Goal: Task Accomplishment & Management: Use online tool/utility

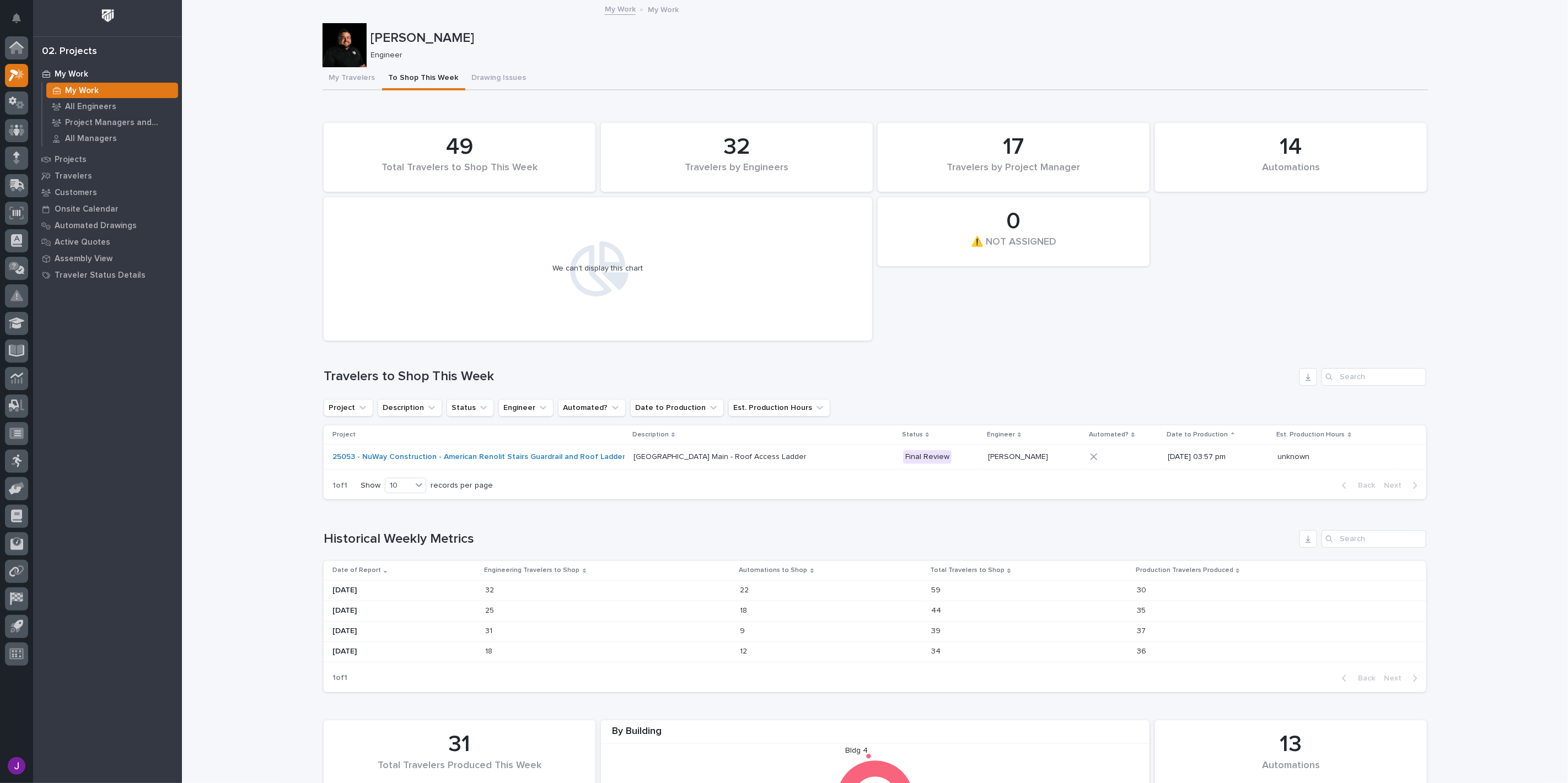
click at [75, 75] on p "My Work" at bounding box center [71, 75] width 33 height 10
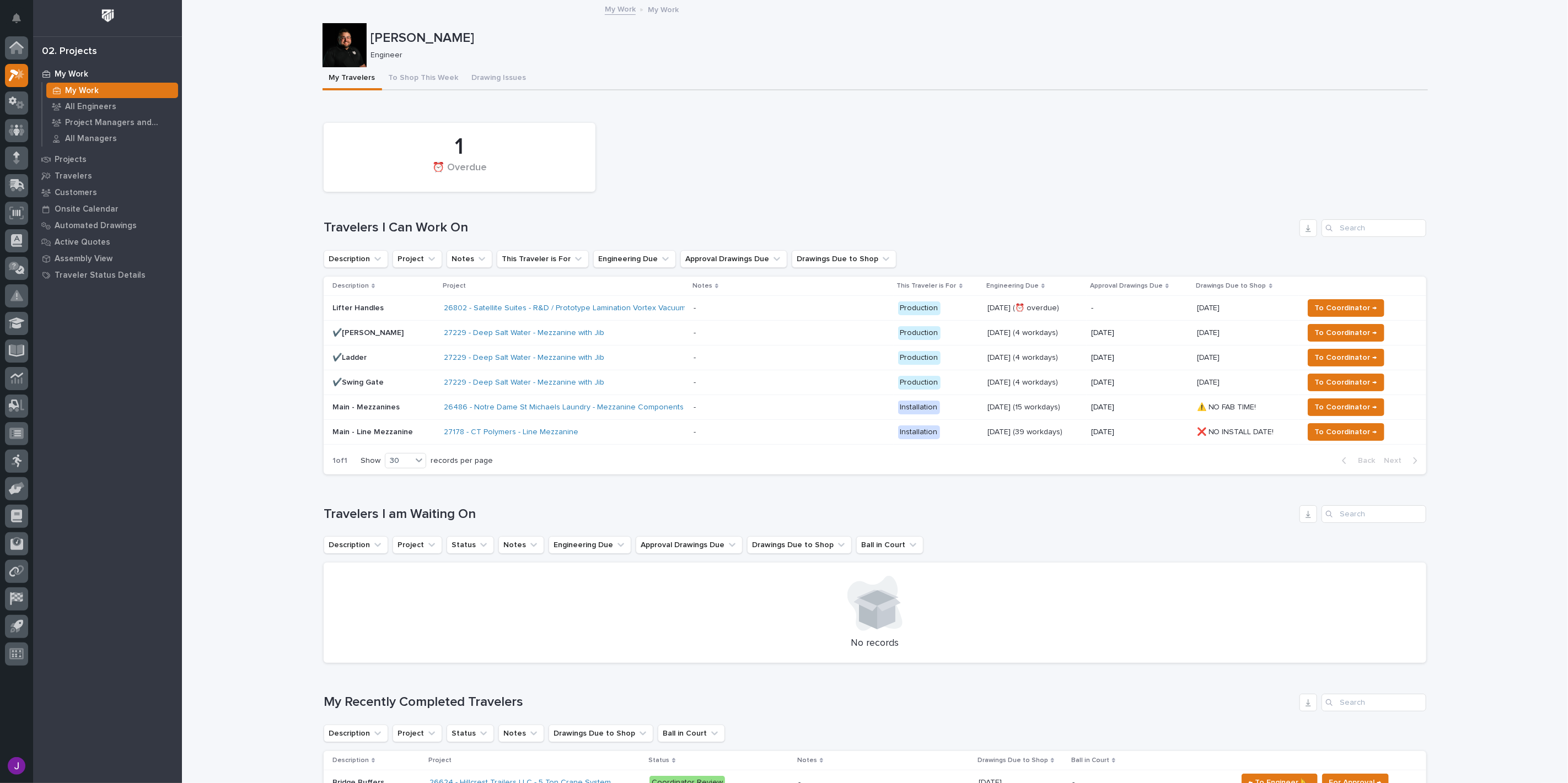
click at [395, 307] on p "Lifter Handles" at bounding box center [383, 308] width 102 height 9
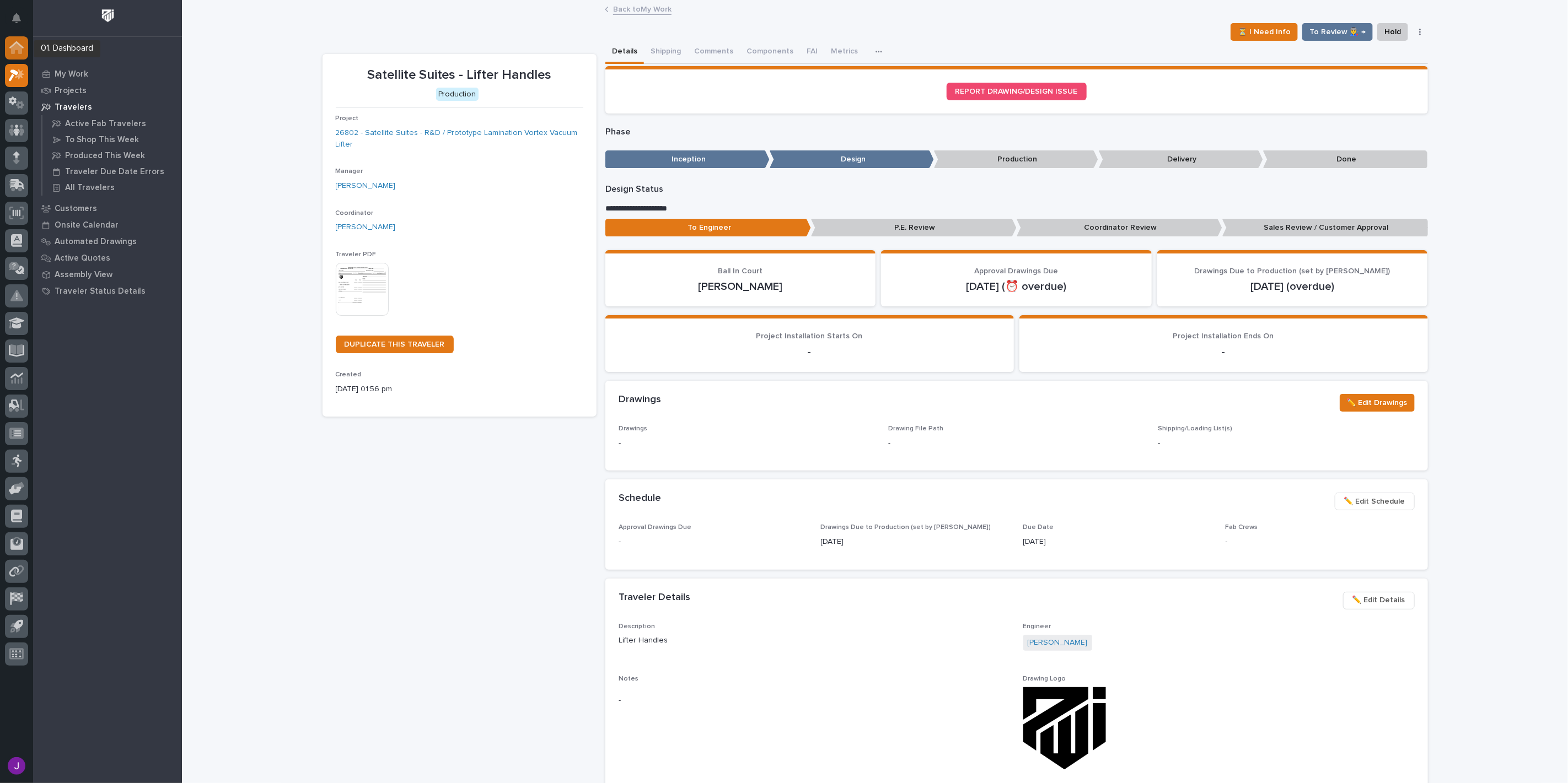
click at [9, 45] on icon at bounding box center [17, 47] width 14 height 12
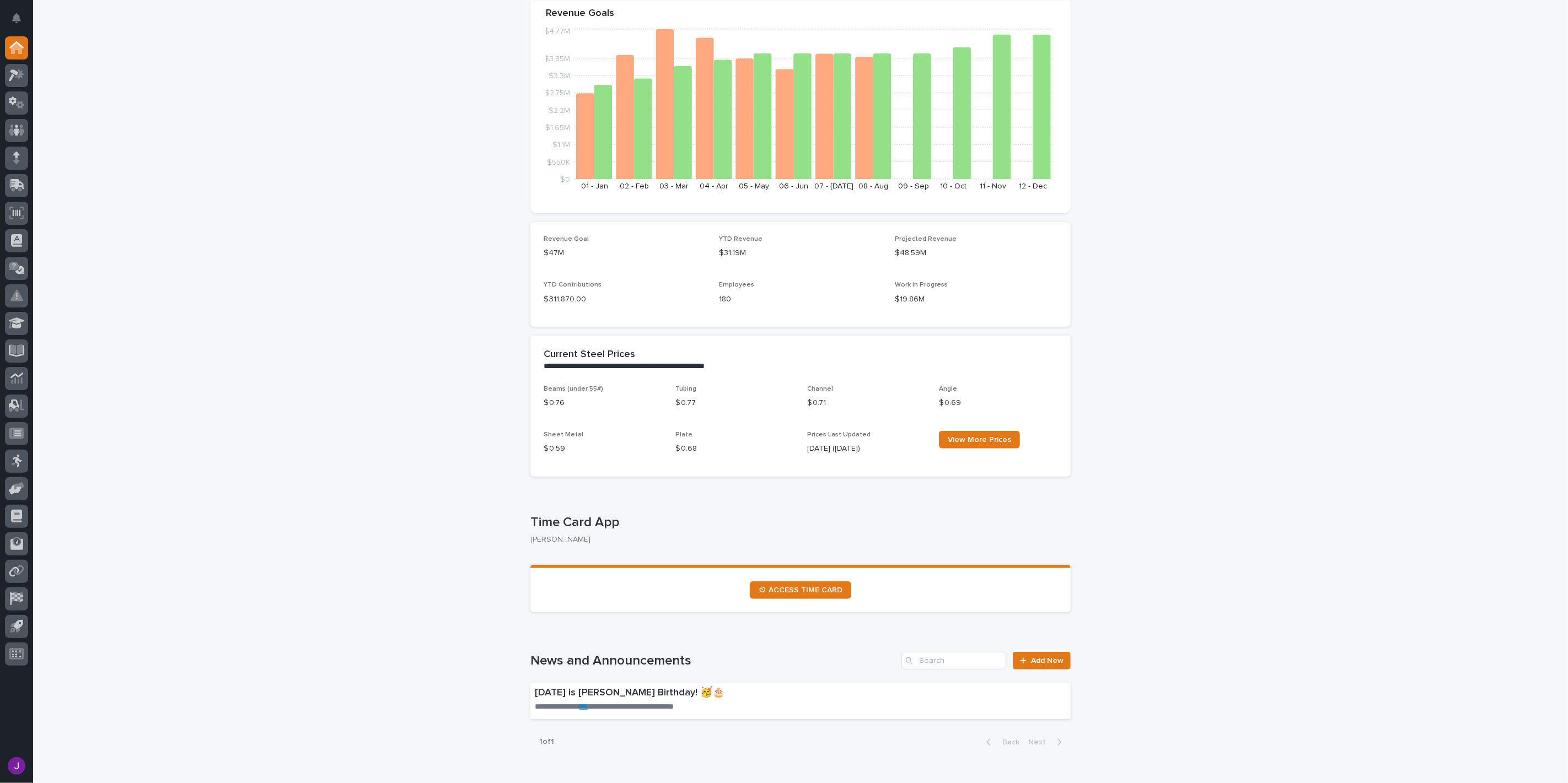
scroll to position [612, 0]
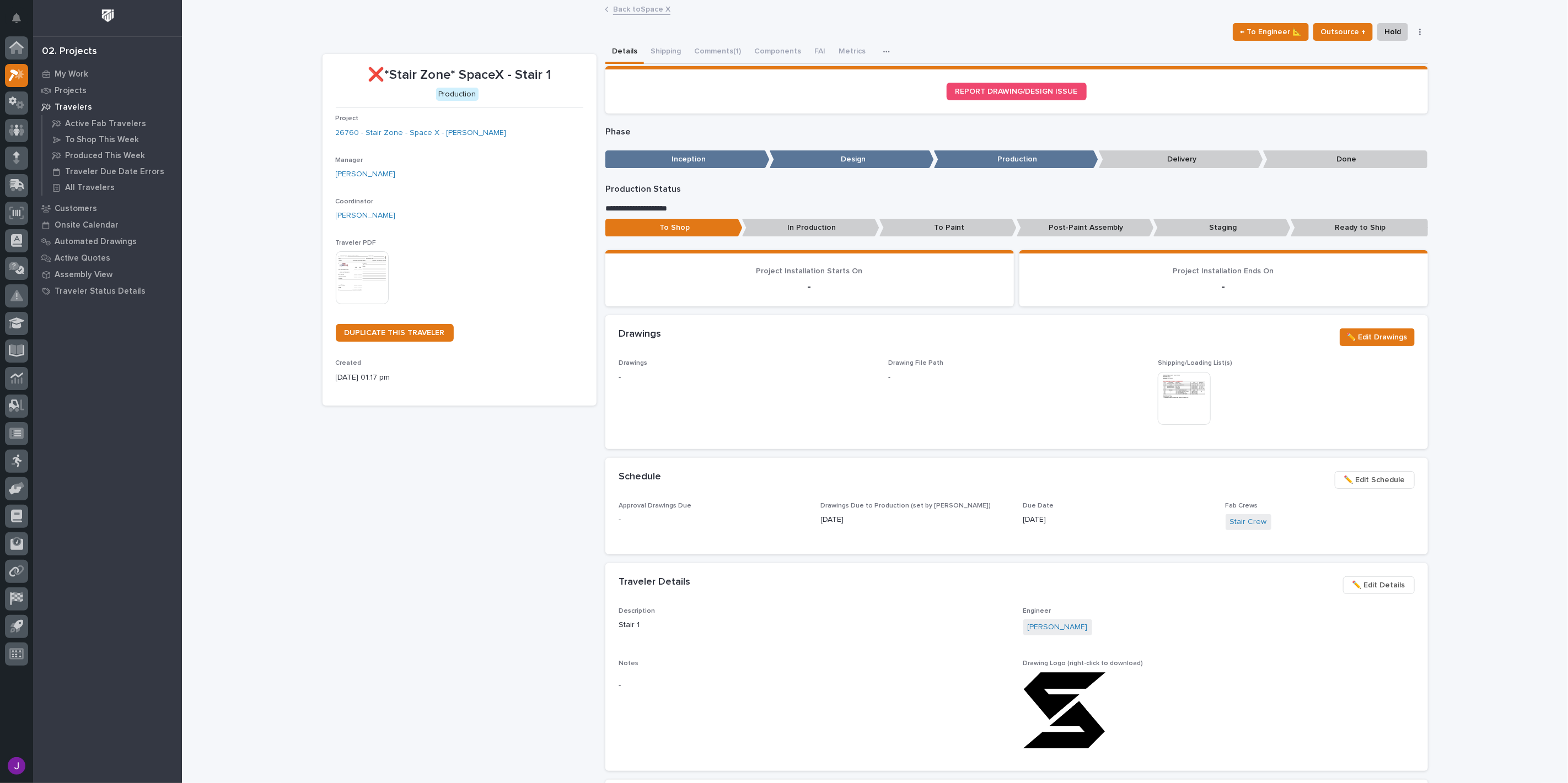
scroll to position [122, 0]
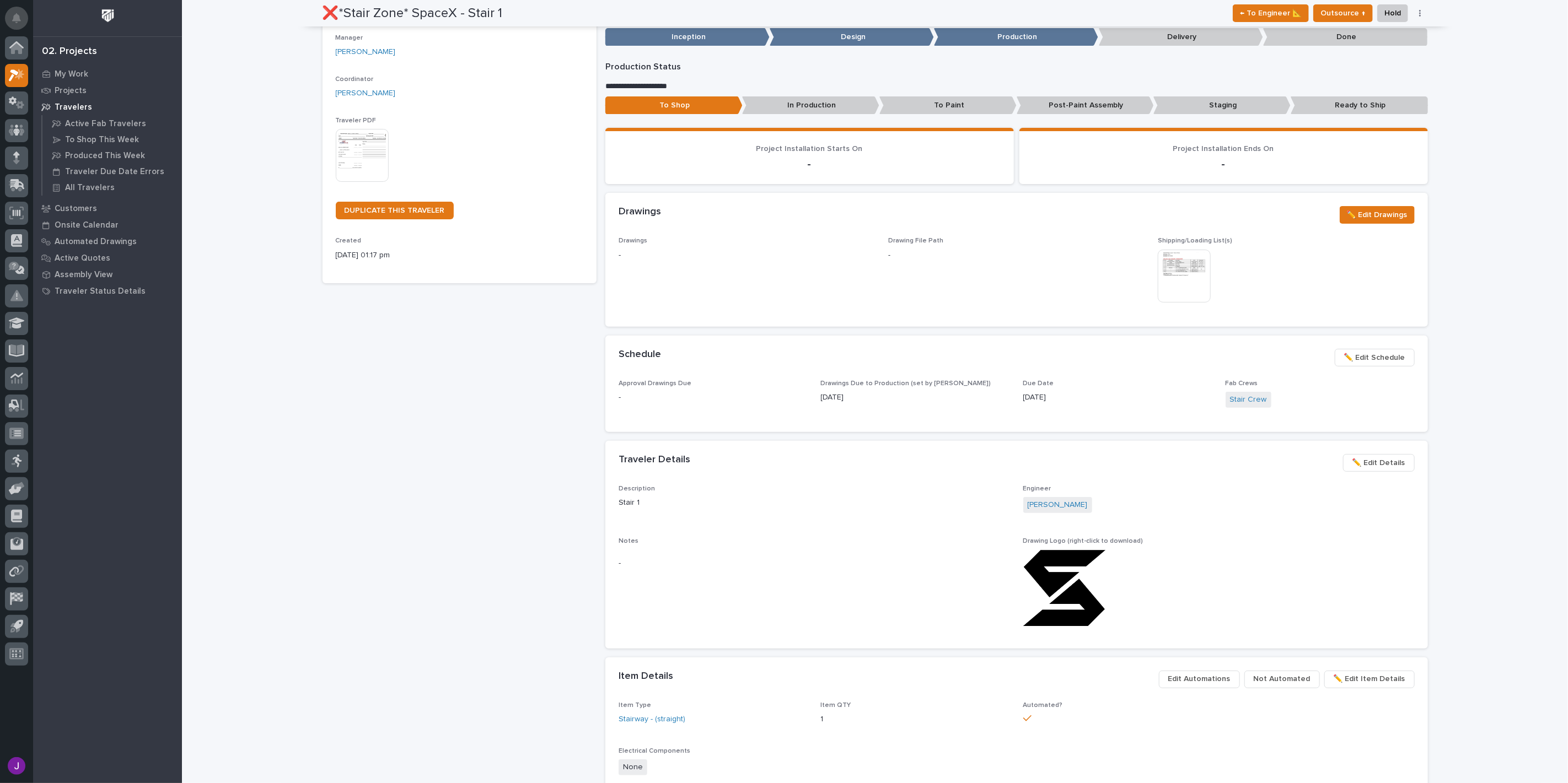
click at [11, 19] on button "Notifications" at bounding box center [17, 18] width 23 height 23
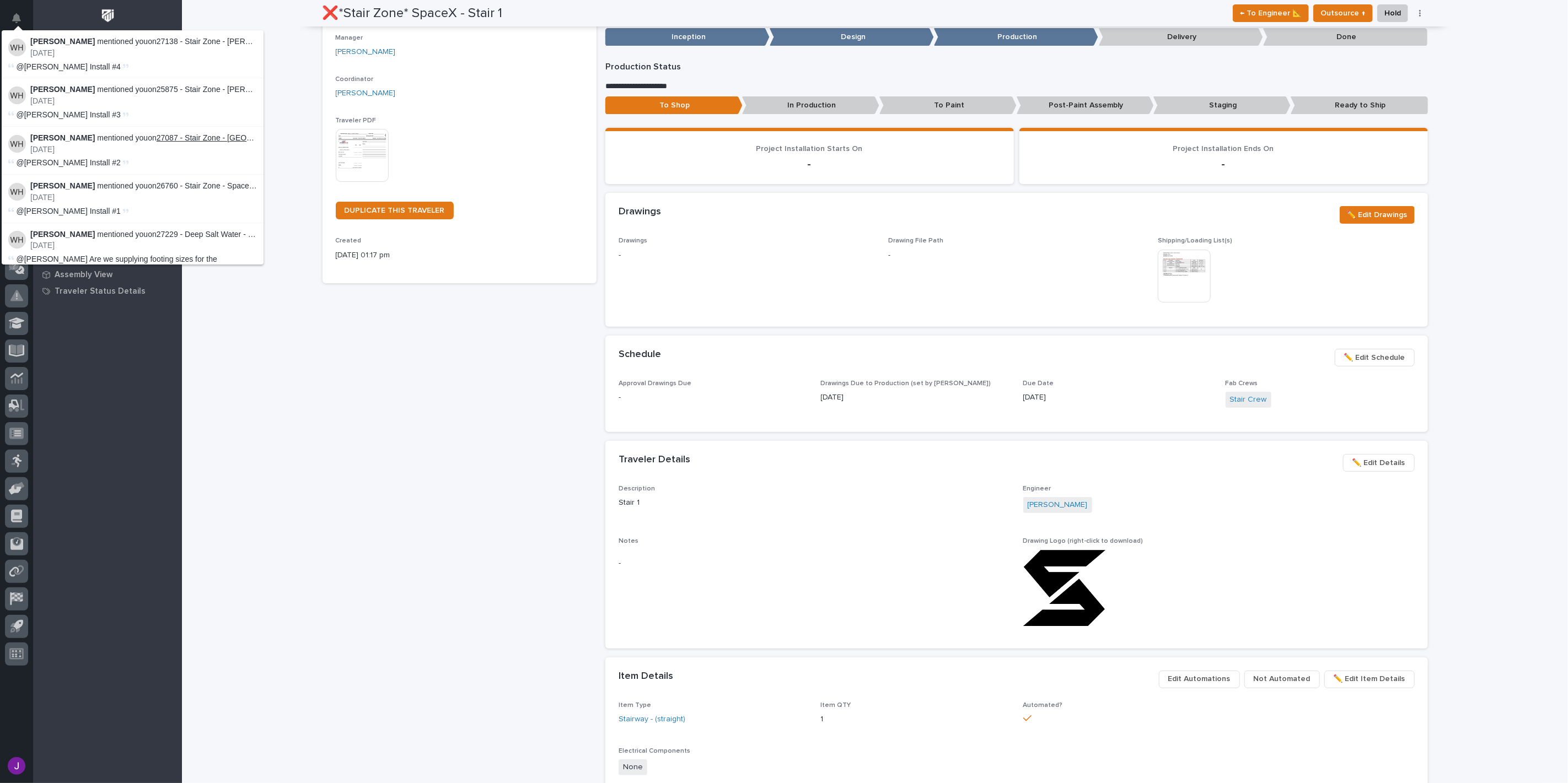
drag, startPoint x: 209, startPoint y: 143, endPoint x: 213, endPoint y: 138, distance: 6.4
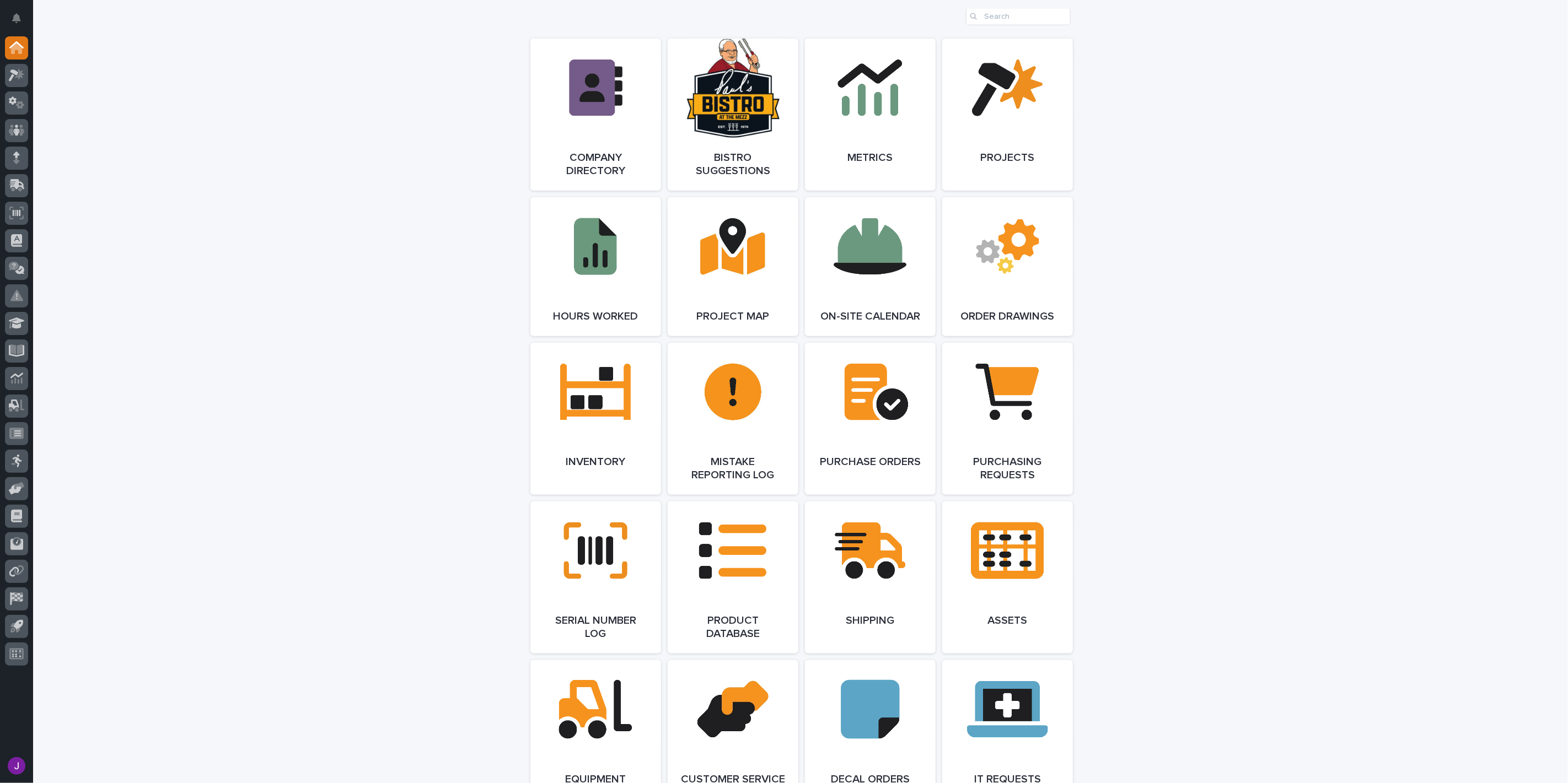
scroll to position [674, 0]
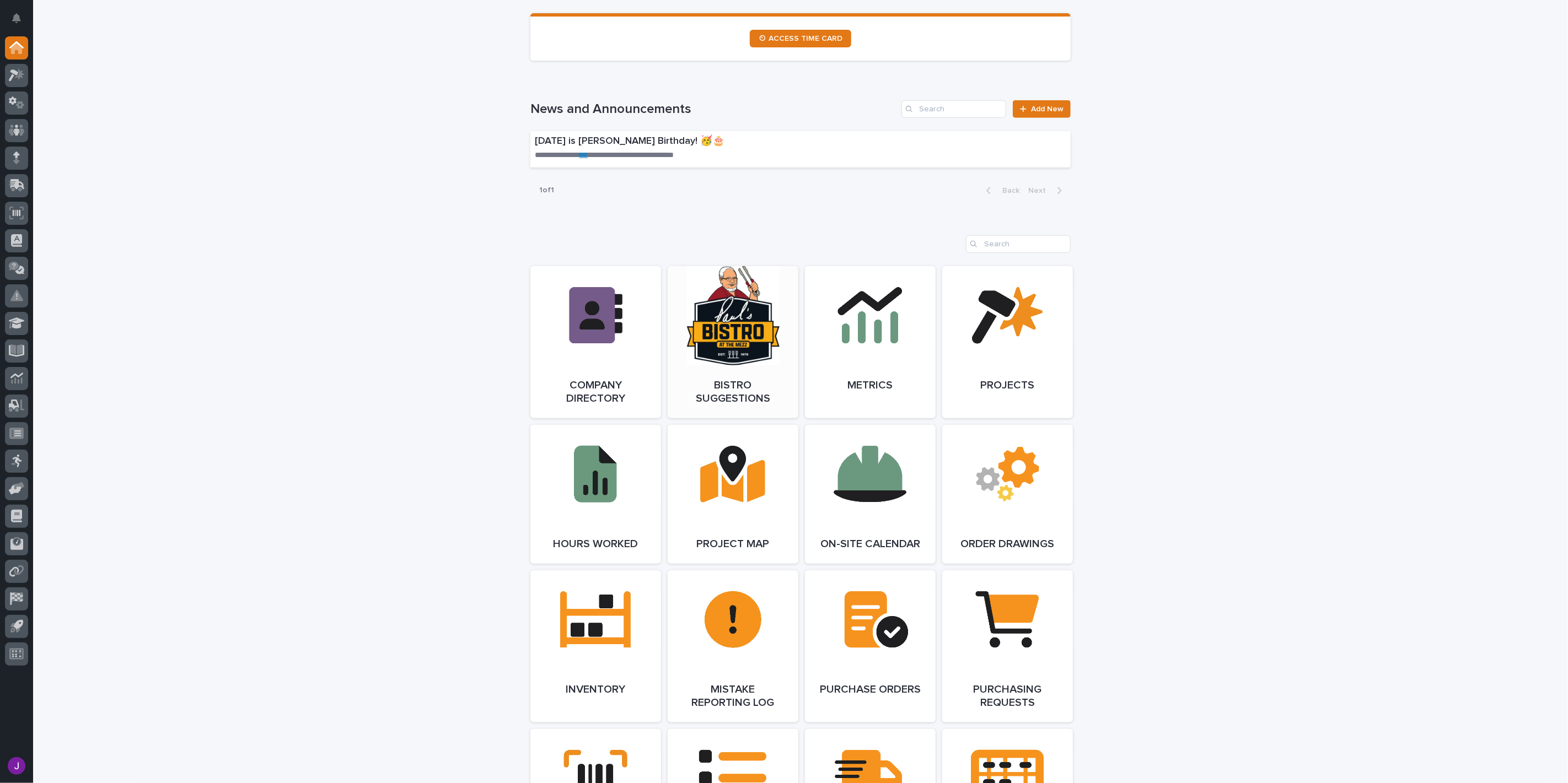
click at [722, 344] on span "Open Link" at bounding box center [733, 342] width 36 height 8
